Goal: Task Accomplishment & Management: Complete application form

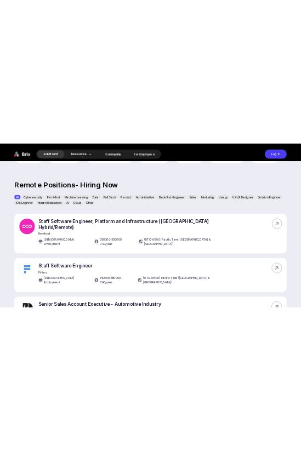
scroll to position [315, 0]
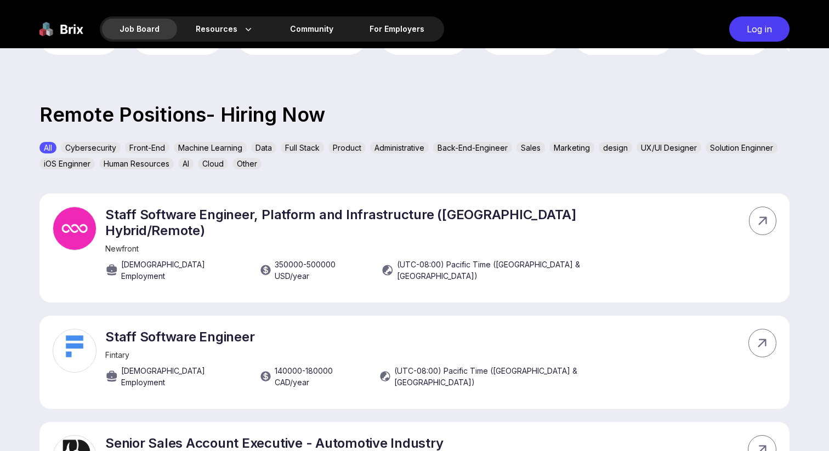
click at [395, 172] on div "All Cybersecurity Front-End Machine Learning Data Full Stack Product Administra…" at bounding box center [414, 158] width 750 height 32
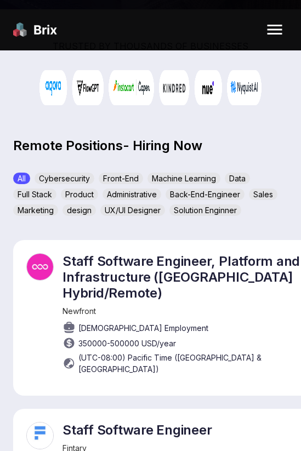
click at [77, 264] on p "Staff Software Engineer, Platform and Infrastructure (San Francisco Hybrid/Remo…" at bounding box center [200, 277] width 277 height 48
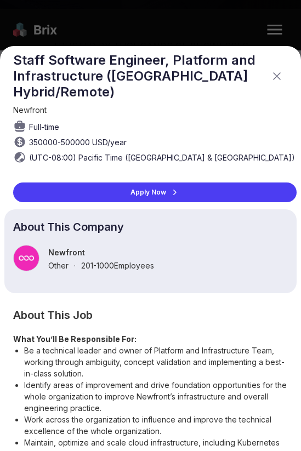
scroll to position [0, 0]
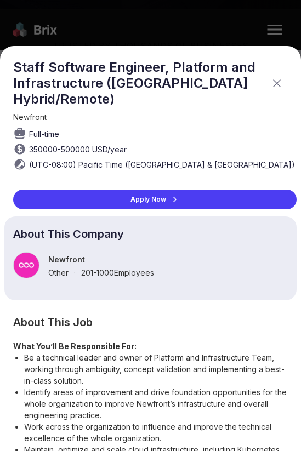
click at [139, 197] on div "Apply Now" at bounding box center [154, 200] width 283 height 20
click at [277, 77] on icon at bounding box center [276, 83] width 13 height 13
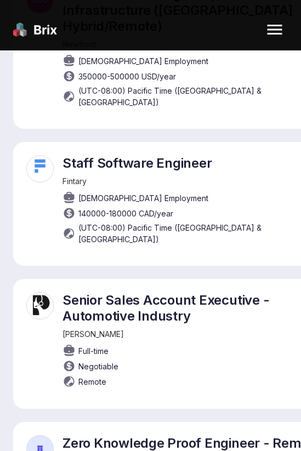
scroll to position [588, 0]
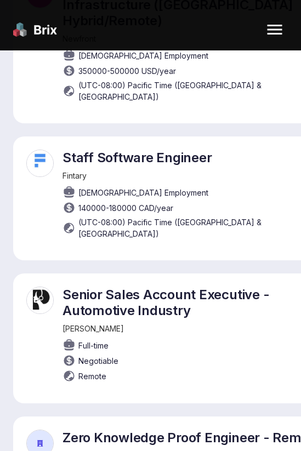
click at [155, 150] on p "Staff Software Engineer" at bounding box center [200, 158] width 277 height 16
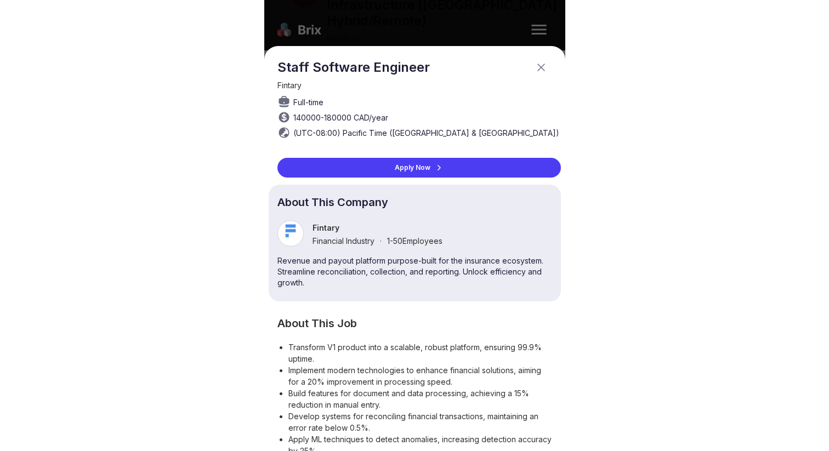
scroll to position [0, 0]
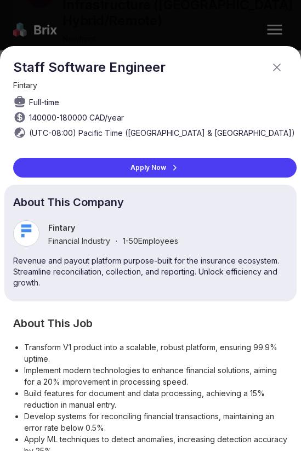
click at [152, 172] on div "Apply Now" at bounding box center [154, 168] width 283 height 20
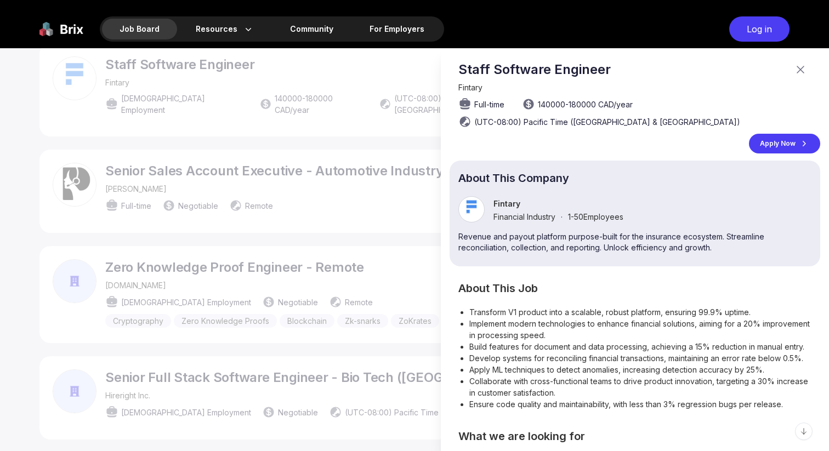
click at [807, 75] on div "Staff Software Engineer" at bounding box center [639, 69] width 362 height 16
click at [805, 71] on icon at bounding box center [800, 69] width 13 height 13
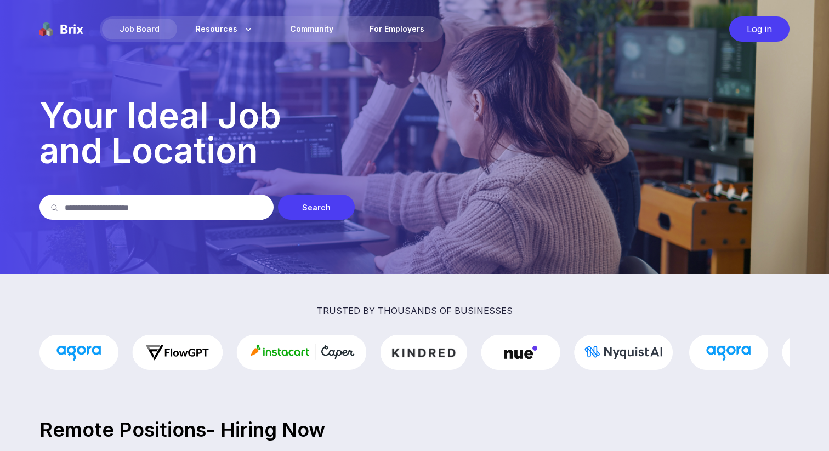
click at [66, 31] on img at bounding box center [61, 28] width 44 height 25
click at [65, 27] on img at bounding box center [61, 28] width 44 height 25
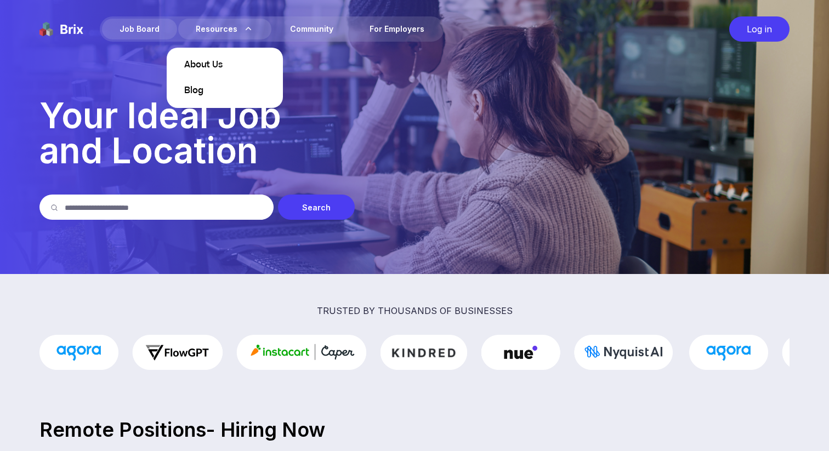
click at [227, 63] on p "About Us" at bounding box center [224, 65] width 81 height 8
click at [213, 61] on span "About Us" at bounding box center [203, 65] width 38 height 13
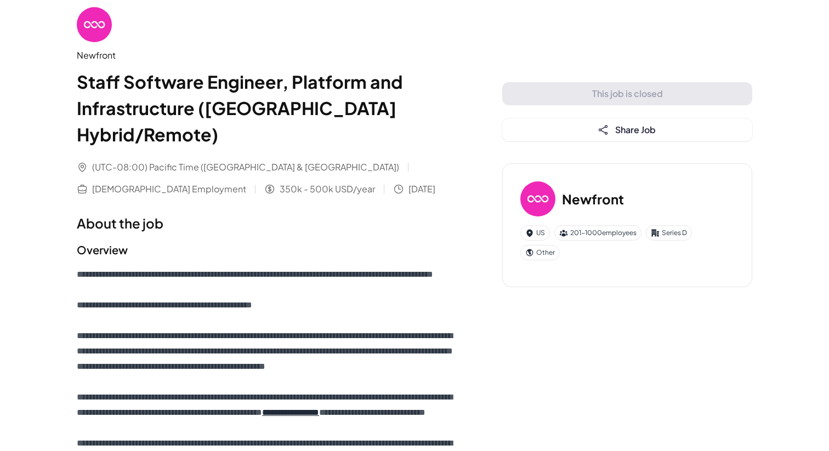
scroll to position [12, 0]
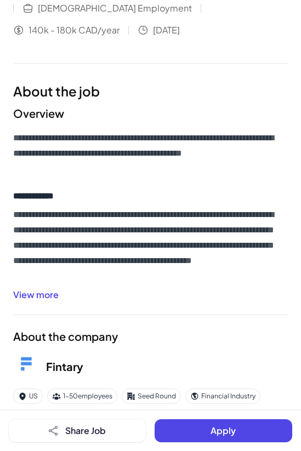
scroll to position [173, 0]
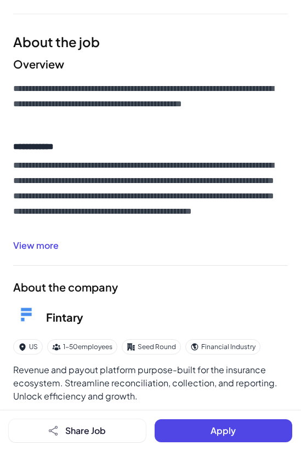
click at [42, 239] on button "View more" at bounding box center [35, 245] width 45 height 13
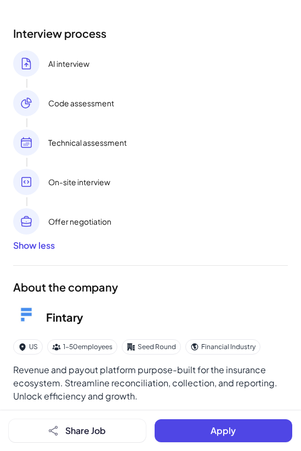
scroll to position [473, 0]
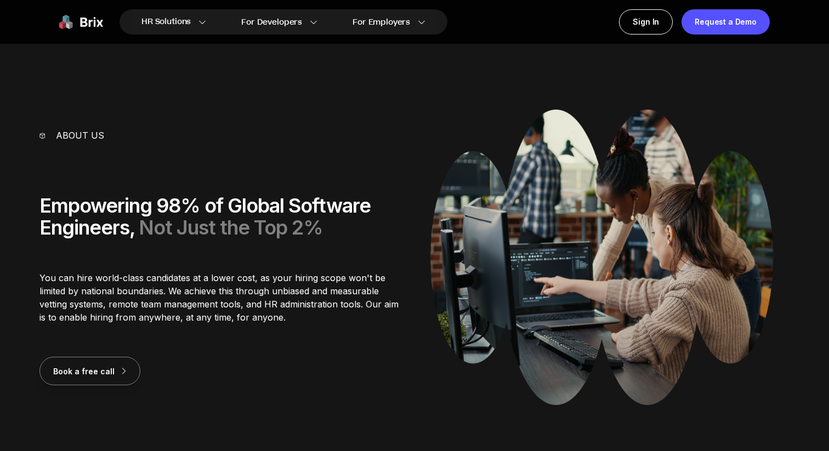
click at [76, 22] on img at bounding box center [81, 21] width 44 height 25
